Goal: Task Accomplishment & Management: Use online tool/utility

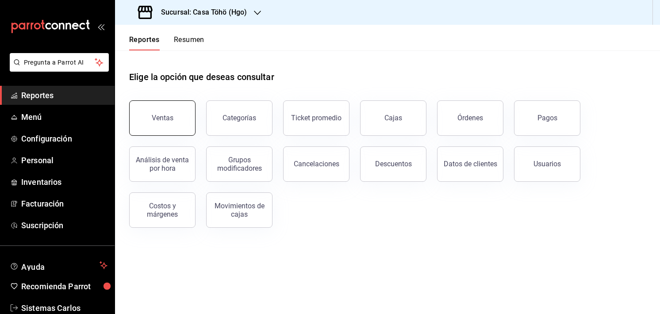
click at [145, 125] on button "Ventas" at bounding box center [162, 117] width 66 height 35
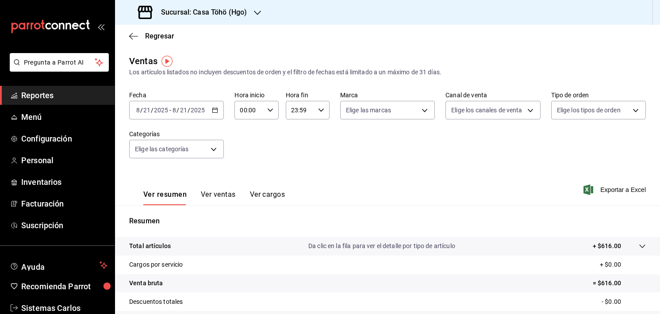
click at [214, 106] on div "[DATE] [DATE] - [DATE] [DATE]" at bounding box center [176, 110] width 95 height 19
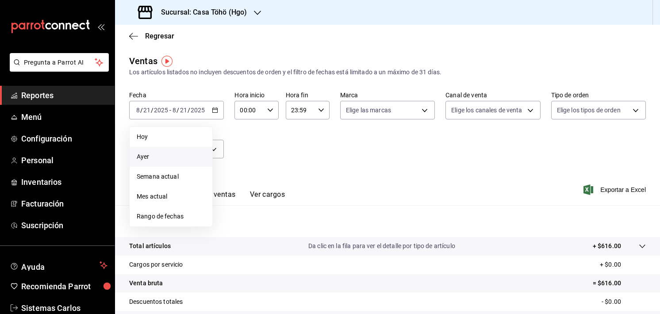
click at [167, 160] on span "Ayer" at bounding box center [171, 156] width 69 height 9
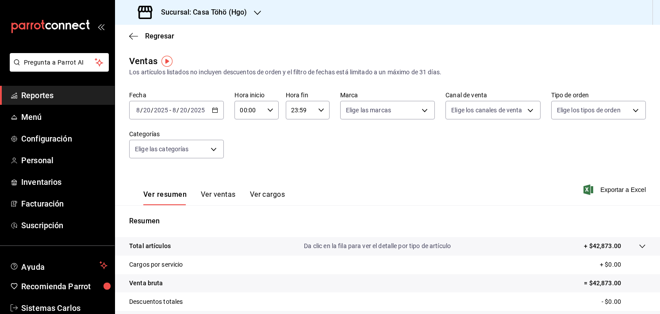
click at [74, 91] on span "Reportes" at bounding box center [64, 95] width 86 height 12
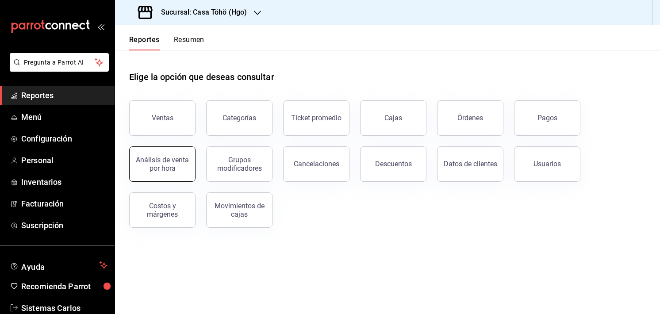
click at [166, 177] on button "Análisis de venta por hora" at bounding box center [162, 163] width 66 height 35
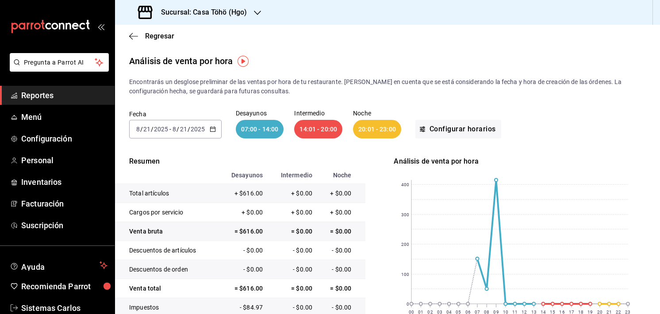
click at [208, 129] on div "[DATE] [DATE] - [DATE] [DATE]" at bounding box center [175, 129] width 92 height 19
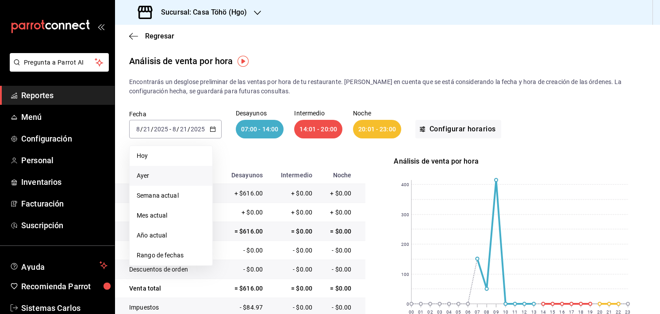
click at [177, 178] on span "Ayer" at bounding box center [171, 175] width 69 height 9
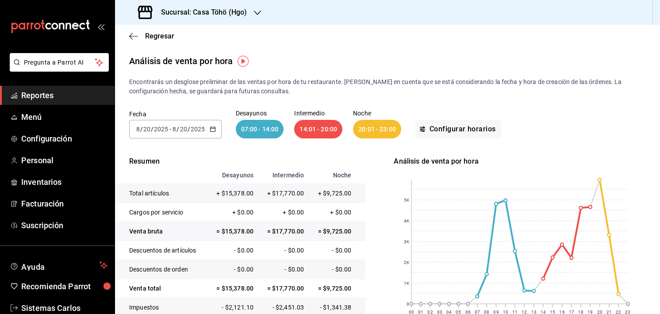
click at [131, 43] on div "Regresar" at bounding box center [387, 36] width 545 height 23
click at [133, 40] on span "Regresar" at bounding box center [151, 36] width 45 height 8
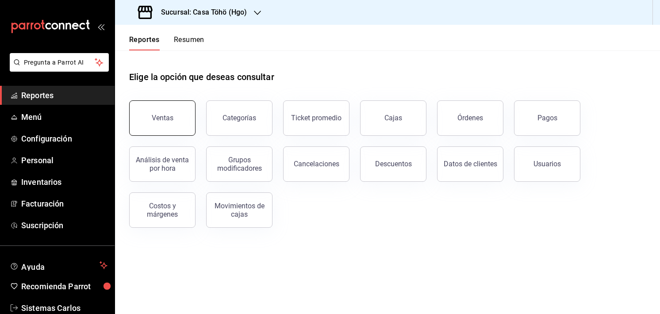
click at [183, 118] on button "Ventas" at bounding box center [162, 117] width 66 height 35
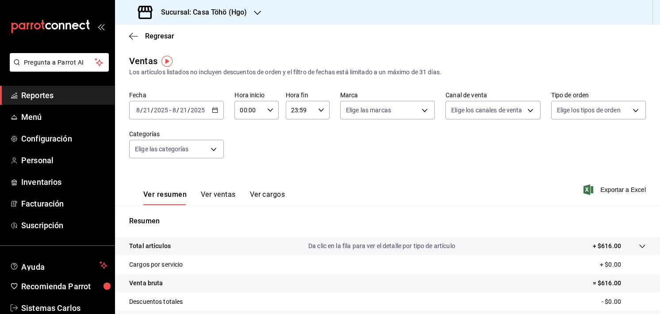
click at [219, 114] on div "[DATE] [DATE] - [DATE] [DATE]" at bounding box center [176, 110] width 95 height 19
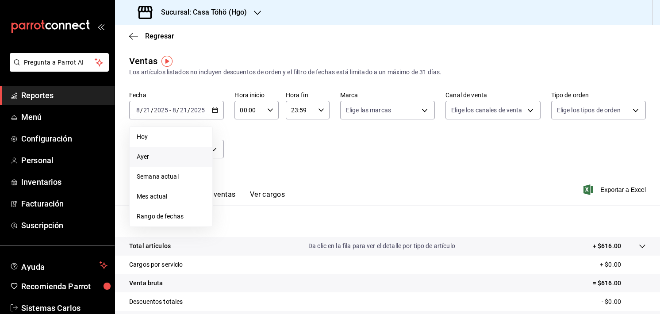
click at [189, 154] on span "Ayer" at bounding box center [171, 156] width 69 height 9
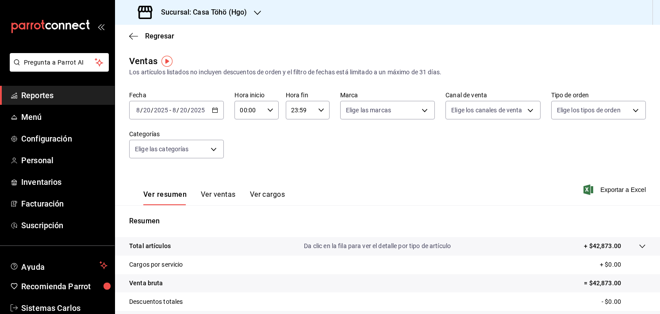
click at [209, 191] on button "Ver ventas" at bounding box center [218, 197] width 35 height 15
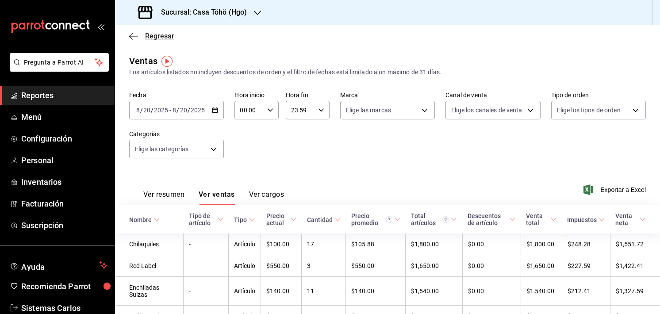
click at [135, 32] on span "Regresar" at bounding box center [151, 36] width 45 height 8
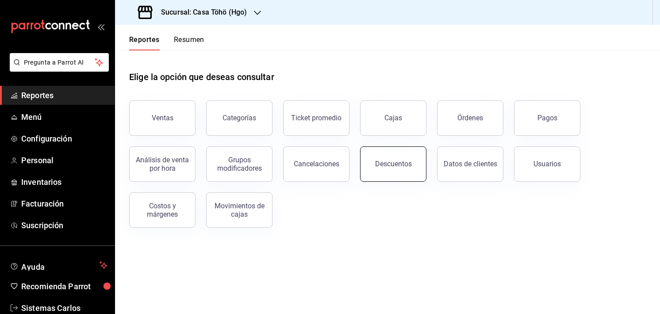
click at [392, 160] on button "Descuentos" at bounding box center [393, 163] width 66 height 35
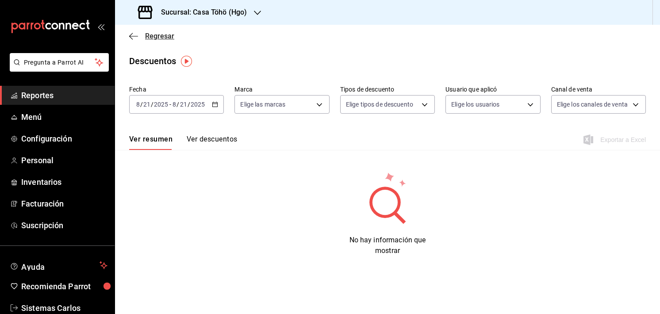
click at [143, 37] on span "Regresar" at bounding box center [151, 36] width 45 height 8
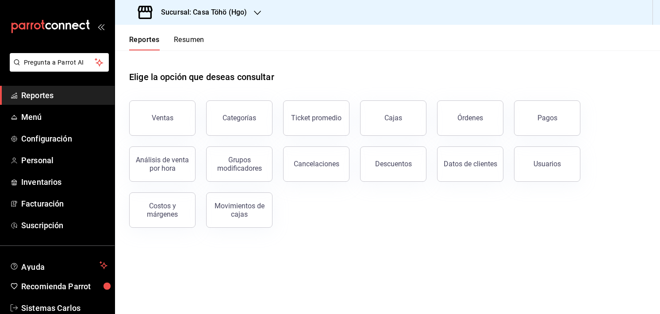
click at [513, 149] on div "Usuarios" at bounding box center [541, 159] width 77 height 46
click at [517, 153] on button "Usuarios" at bounding box center [547, 163] width 66 height 35
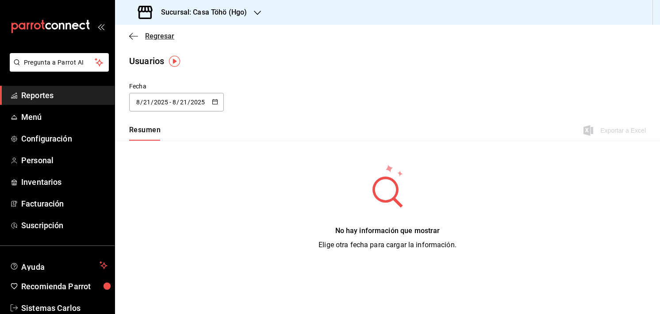
click at [135, 34] on icon "button" at bounding box center [133, 36] width 9 height 8
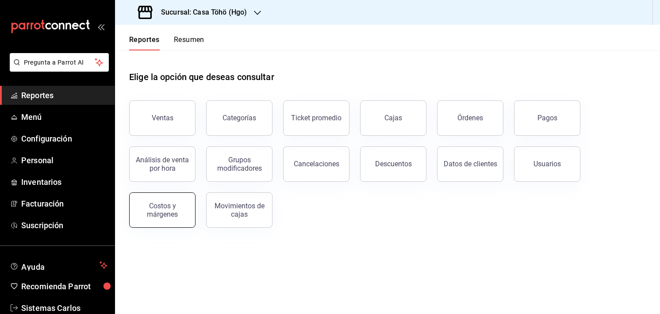
click at [165, 197] on button "Costos y márgenes" at bounding box center [162, 209] width 66 height 35
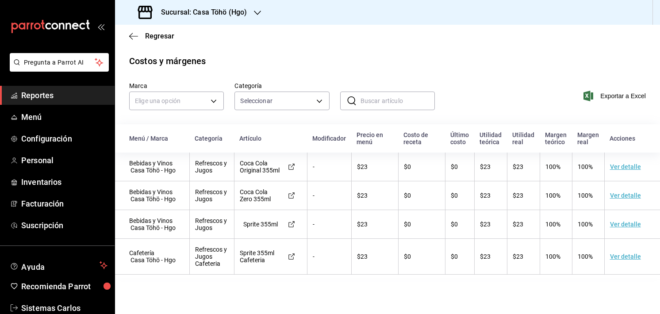
click at [139, 27] on div "Regresar" at bounding box center [387, 36] width 545 height 23
click at [133, 35] on icon "button" at bounding box center [133, 36] width 9 height 8
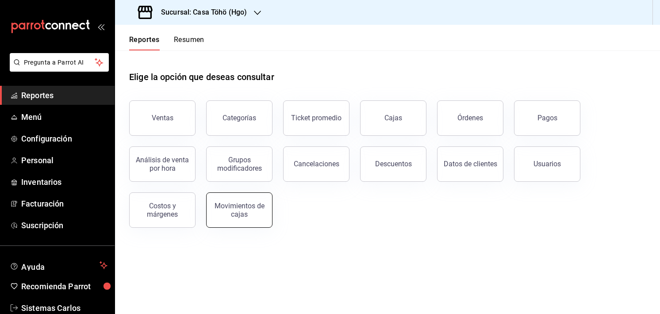
click at [216, 214] on div "Movimientos de cajas" at bounding box center [239, 210] width 55 height 17
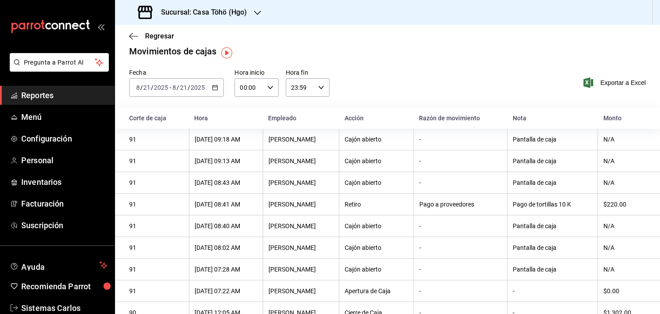
scroll to position [48, 0]
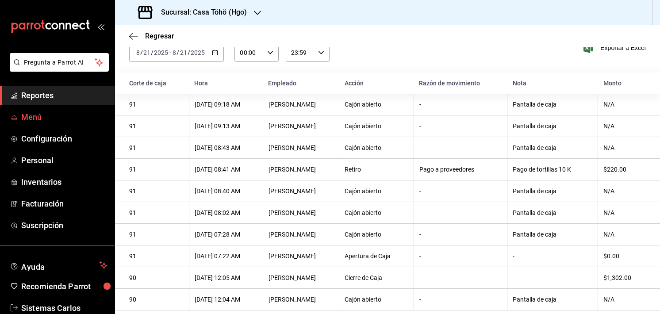
click at [38, 120] on span "Menú" at bounding box center [64, 117] width 86 height 12
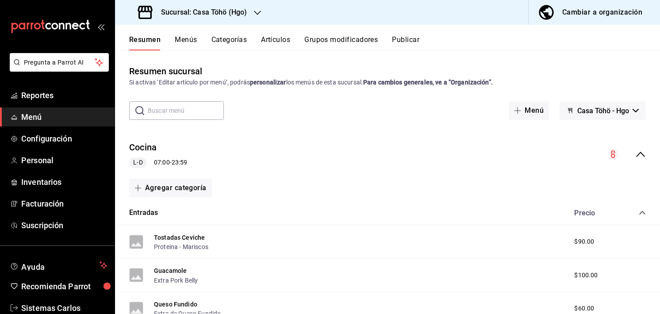
click at [348, 72] on div "Resumen sucursal Si activas ‘Editar artículo por menú’, podrás personalizar los…" at bounding box center [387, 76] width 545 height 23
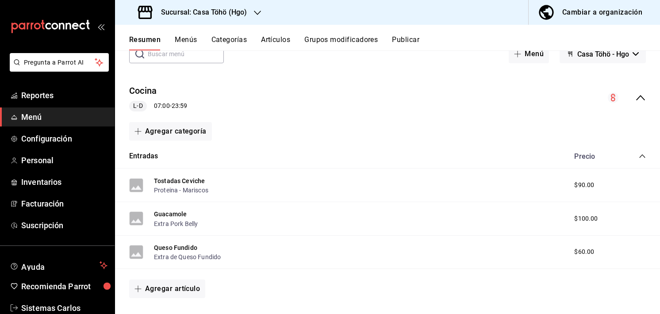
click at [458, 34] on div "Resumen Menús Categorías Artículos Grupos modificadores Publicar" at bounding box center [387, 38] width 545 height 26
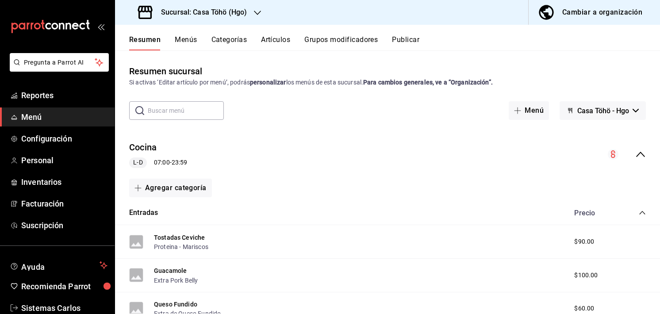
click at [164, 107] on input "text" at bounding box center [186, 111] width 76 height 18
click at [264, 34] on div "Resumen Menús Categorías Artículos Grupos modificadores Publicar" at bounding box center [387, 38] width 545 height 26
click at [271, 38] on button "Artículos" at bounding box center [275, 42] width 29 height 15
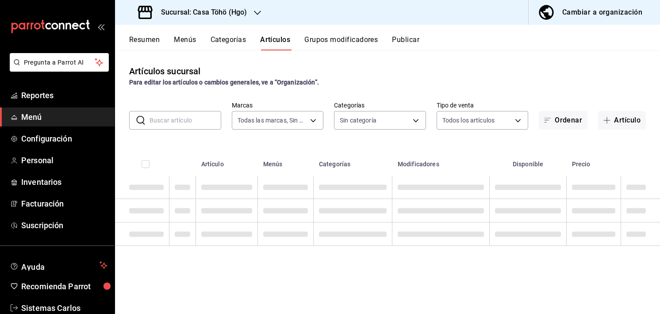
type input "3863094e-80de-4485-9a79-27000a153f73"
click at [169, 120] on input "text" at bounding box center [185, 120] width 72 height 18
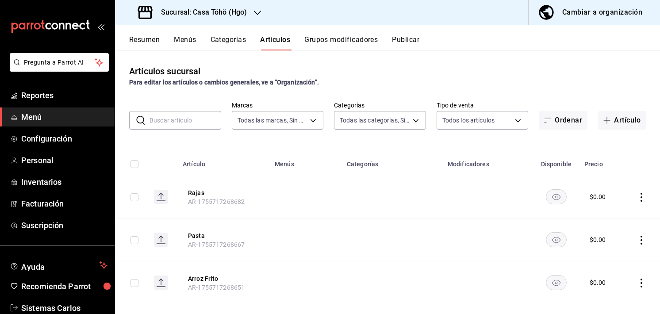
type input "28f2b0a5-eb9c-4e50-8eb7-b6e34f5562dd,e7c48834-1e64-4b77-b558-5d812561dcdf,84922…"
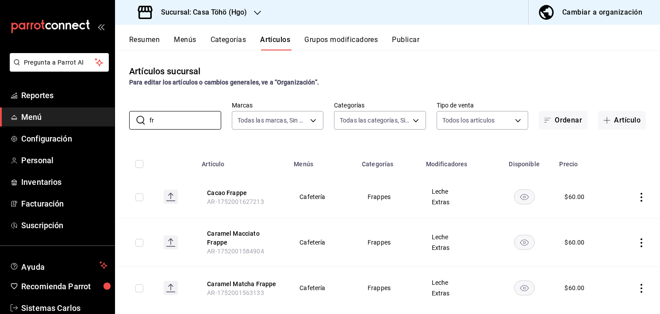
type input "f"
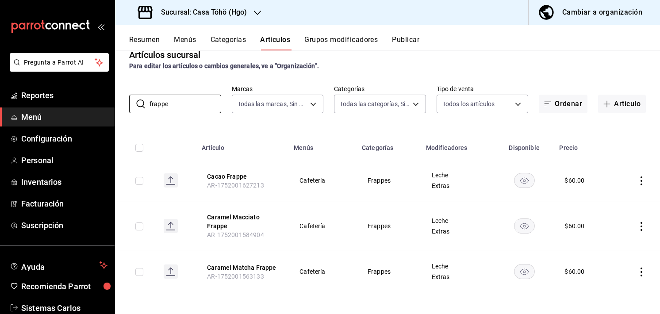
type input "frappe"
click at [403, 62] on div "Para editar los artículos o cambios generales, ve a “Organización”." at bounding box center [387, 65] width 516 height 9
